Goal: Task Accomplishment & Management: Complete application form

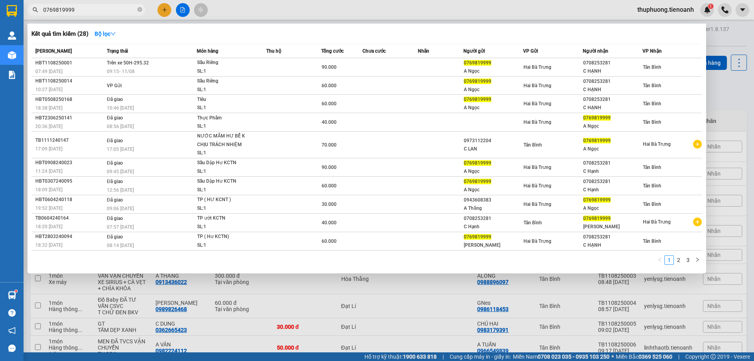
click at [110, 9] on input "0769819999" at bounding box center [89, 9] width 93 height 9
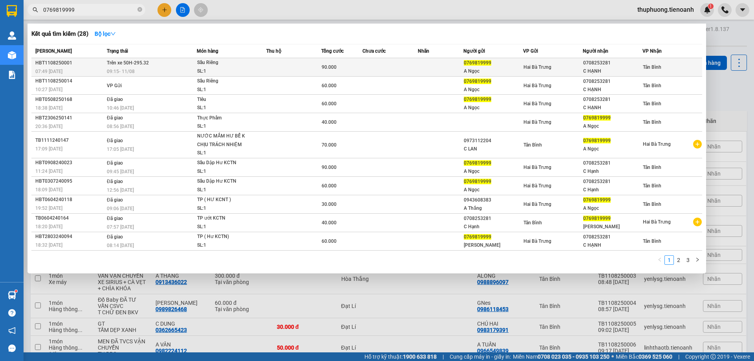
click at [137, 68] on div "09:15 [DATE]" at bounding box center [151, 71] width 89 height 9
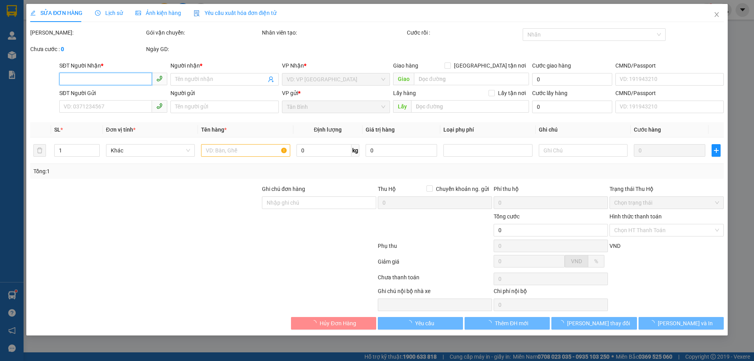
type input "0708253281"
type input "C HẠNH"
type input "0769819999"
type input "A Ngọc"
type input "90.000"
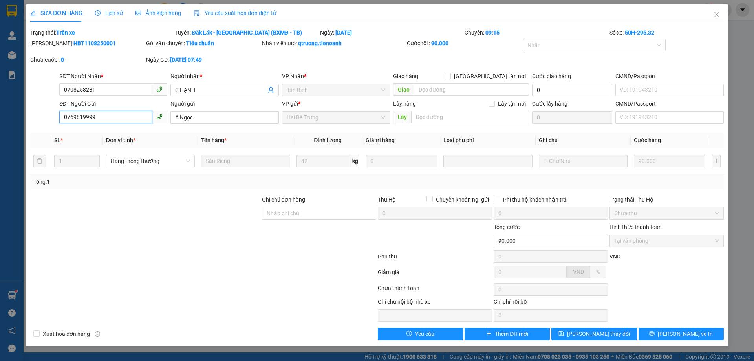
click at [85, 119] on input "0769819999" at bounding box center [105, 117] width 93 height 13
drag, startPoint x: 85, startPoint y: 119, endPoint x: 80, endPoint y: 115, distance: 6.4
click at [80, 115] on input "0769819999" at bounding box center [105, 117] width 93 height 13
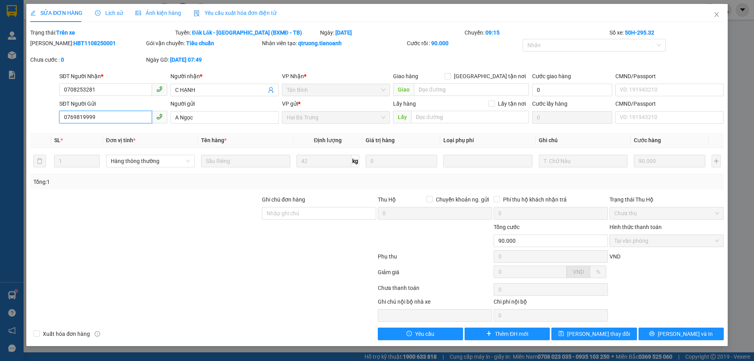
click at [80, 115] on input "0769819999" at bounding box center [105, 117] width 93 height 13
